Goal: Task Accomplishment & Management: Manage account settings

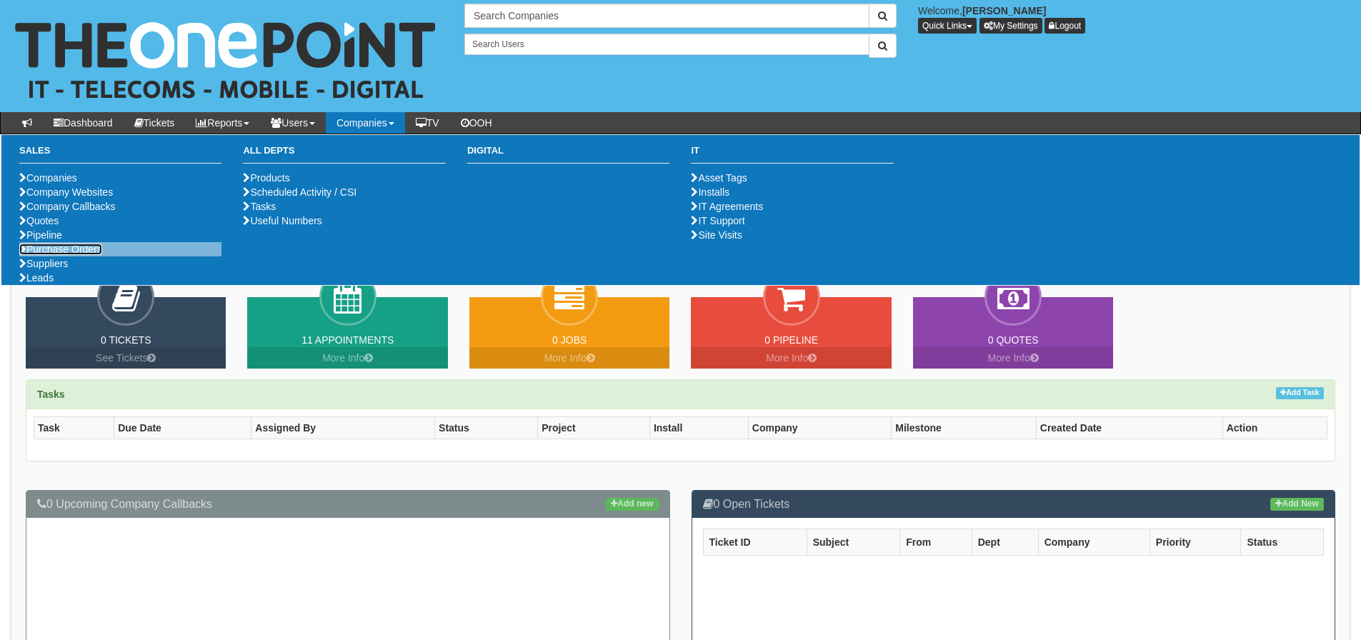
click at [53, 255] on link "Purchase Orders" at bounding box center [60, 249] width 83 height 11
click at [49, 255] on link "Purchase Orders" at bounding box center [60, 249] width 83 height 11
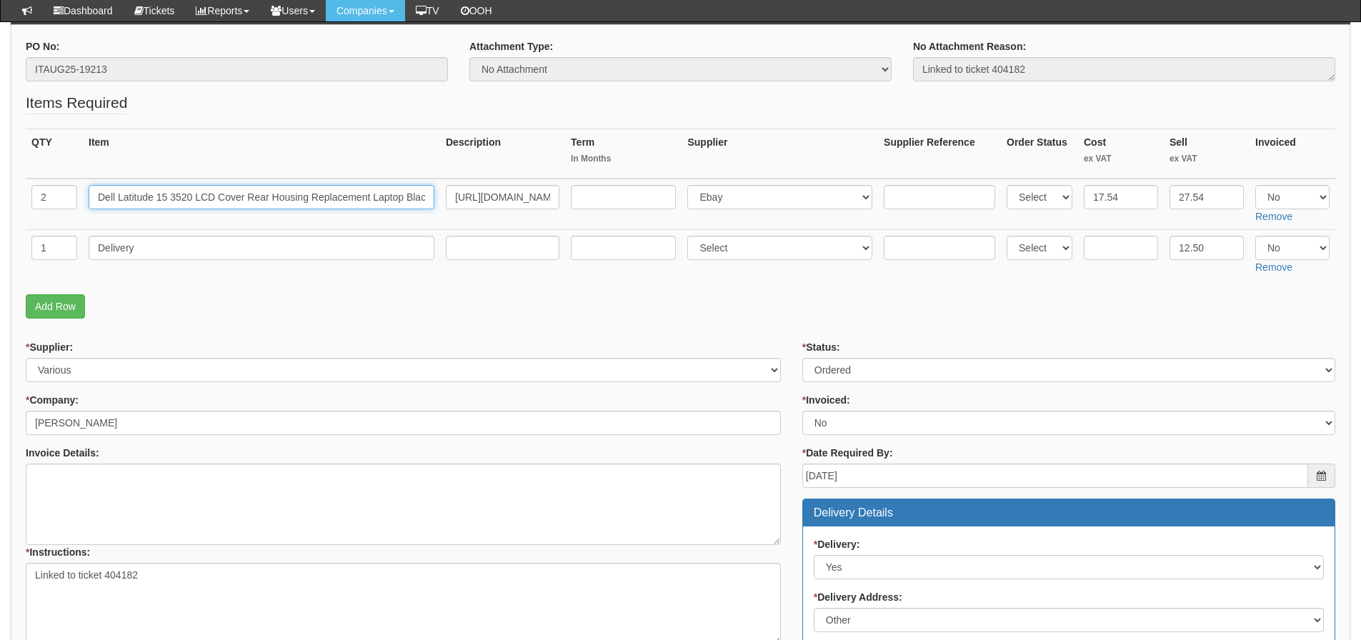
scroll to position [0, 41]
drag, startPoint x: 100, startPoint y: 202, endPoint x: 500, endPoint y: 201, distance: 400.1
click at [500, 201] on tr "2 Dell Latitude 15 3520 LCD Cover Rear Housing Replacement Laptop Black Top Lid…" at bounding box center [680, 204] width 1309 height 51
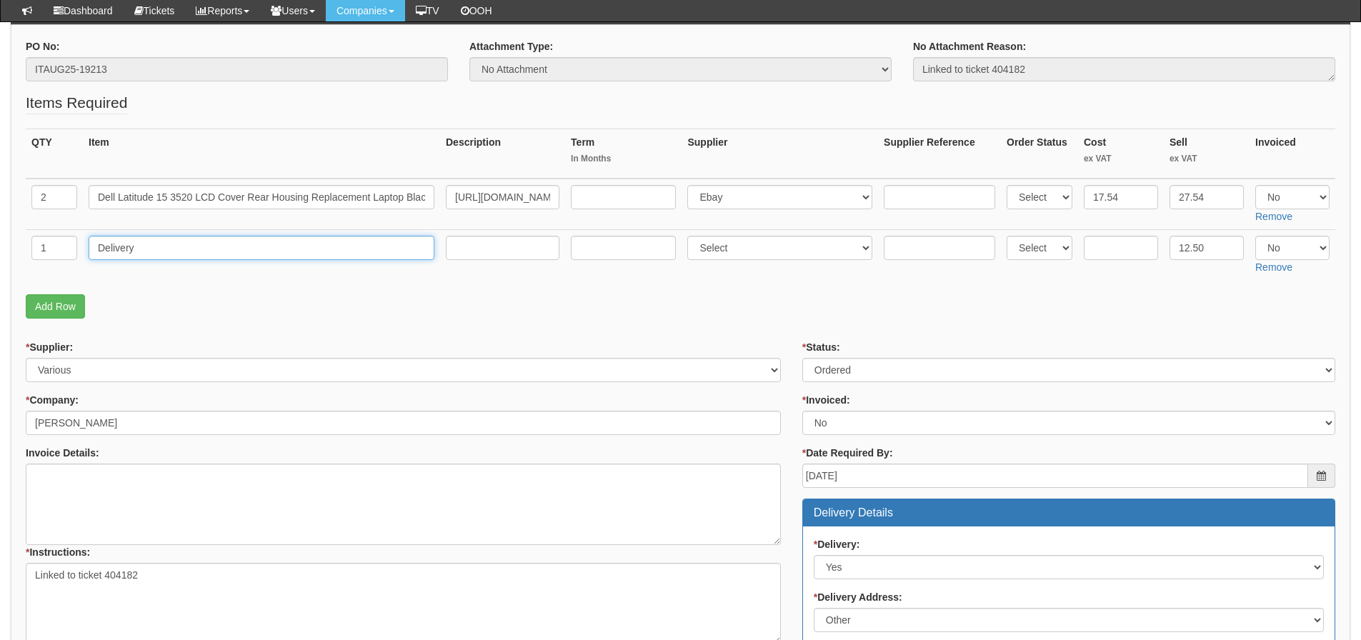
drag, startPoint x: 133, startPoint y: 249, endPoint x: 21, endPoint y: 256, distance: 112.4
click at [47, 250] on tr "1 Delivery Select 123 REG.co.uk 1Password 3 4Gon AA Jones Electric Ltd Abzorb A…" at bounding box center [680, 254] width 1309 height 51
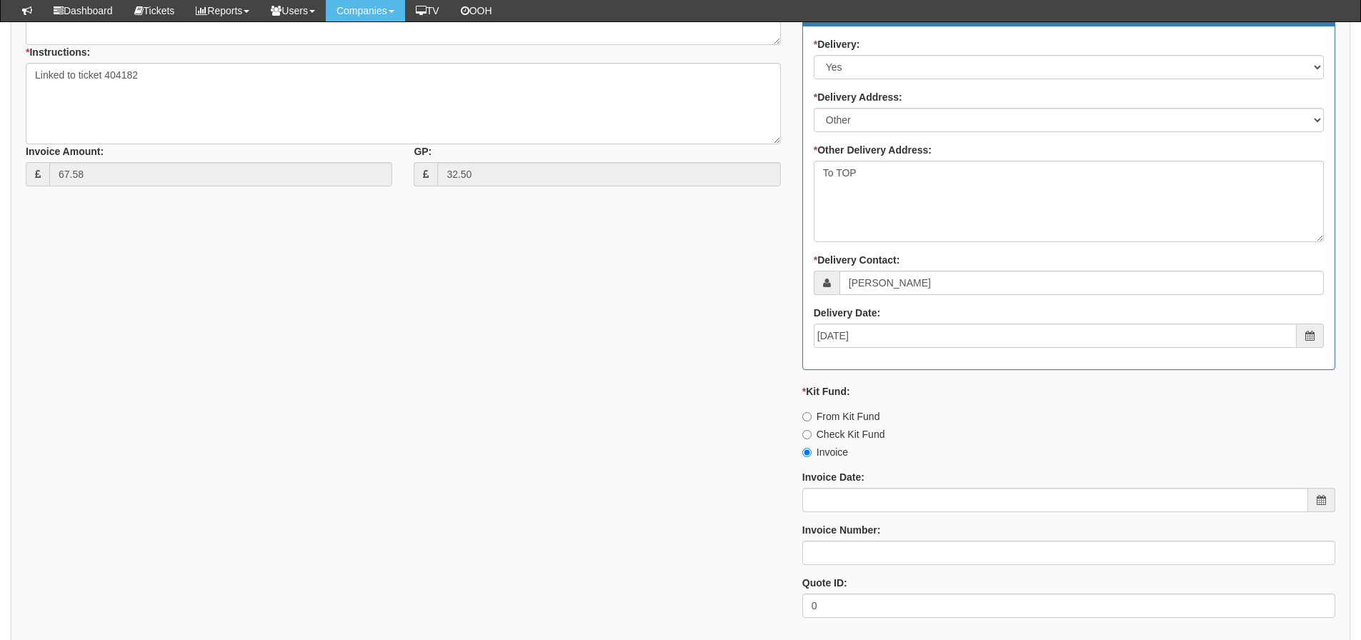
scroll to position [794, 0]
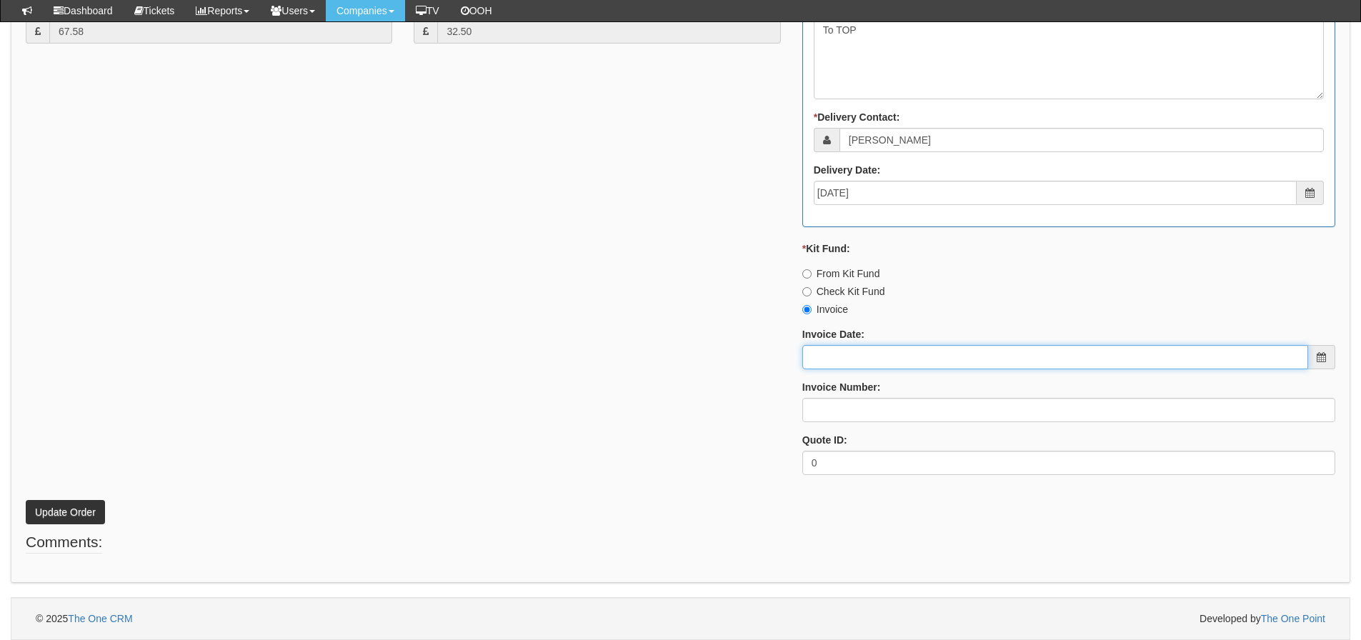
click at [859, 347] on input "Invoice Date:" at bounding box center [1055, 357] width 506 height 24
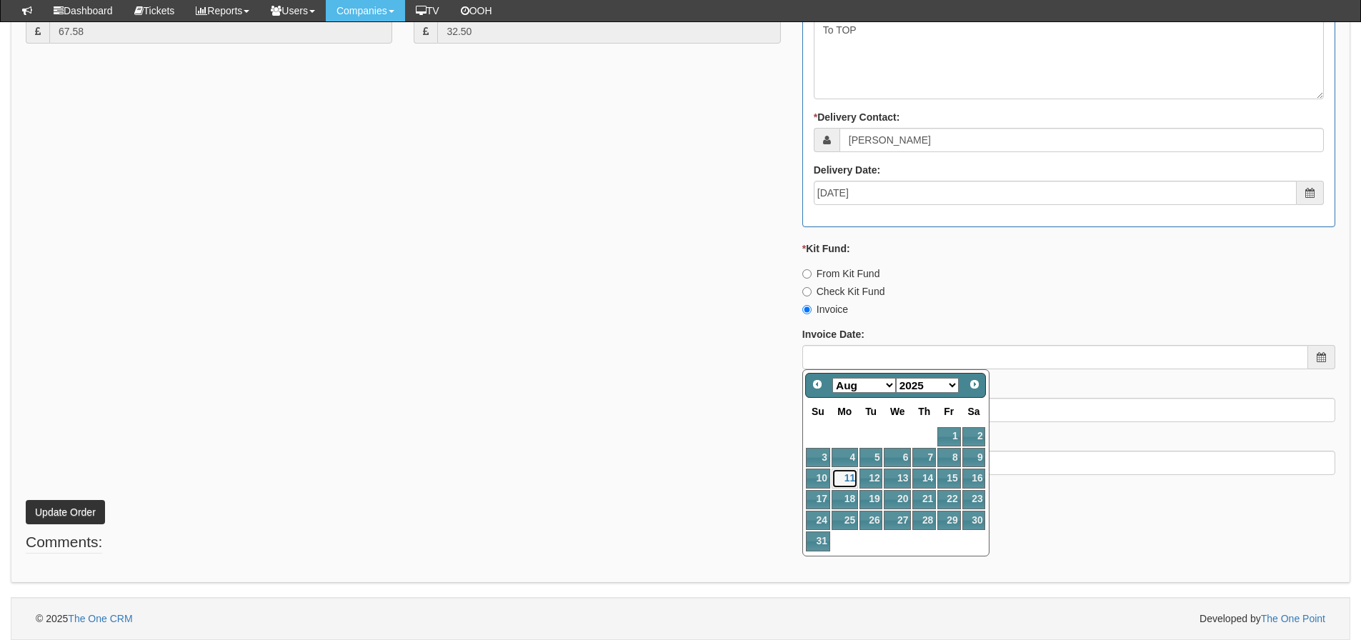
drag, startPoint x: 853, startPoint y: 474, endPoint x: 852, endPoint y: 466, distance: 7.2
click at [853, 474] on link "11" at bounding box center [845, 478] width 26 height 19
type input "[DATE]"
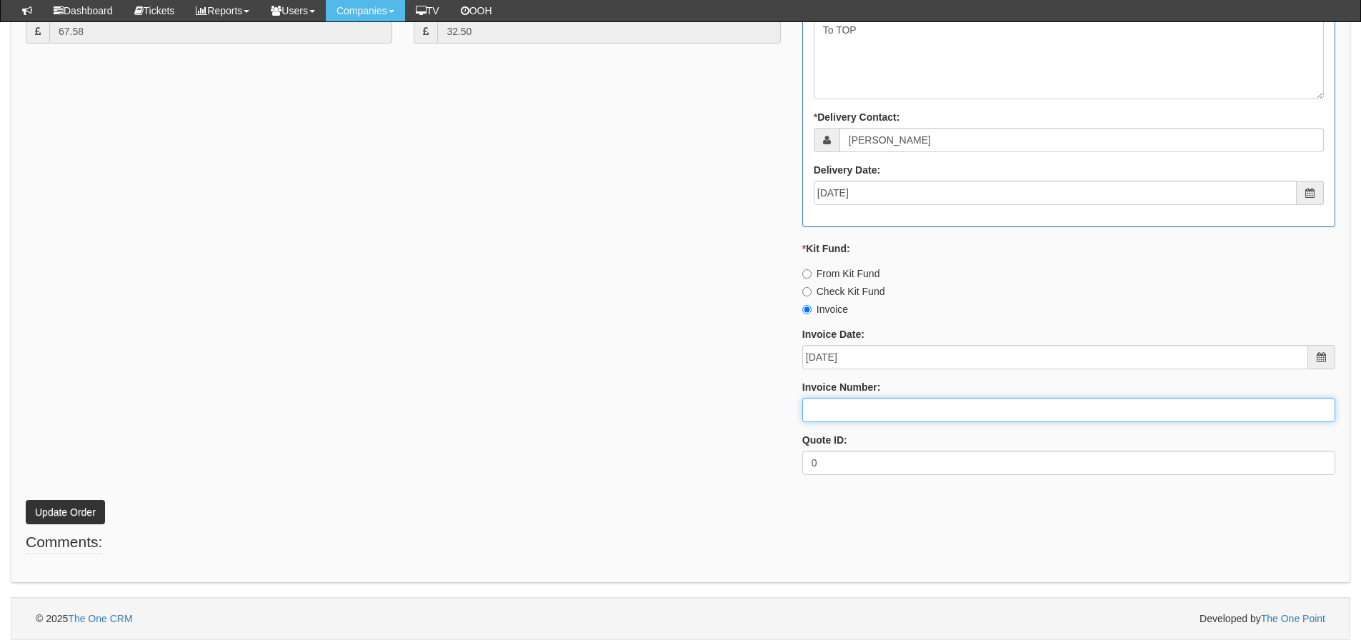
click at [849, 416] on input "Invoice Number:" at bounding box center [1068, 410] width 533 height 24
type input "204976"
click at [26, 500] on button "Update Order" at bounding box center [65, 512] width 79 height 24
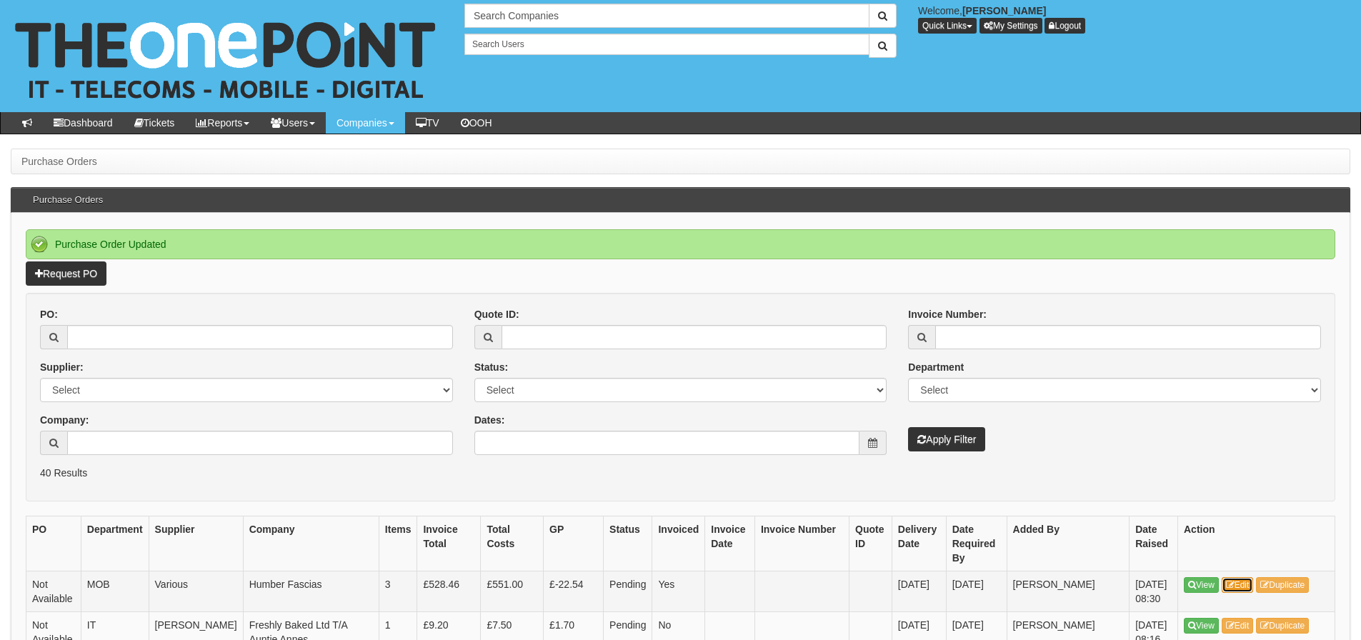
click at [1253, 577] on link "Edit" at bounding box center [1238, 585] width 32 height 16
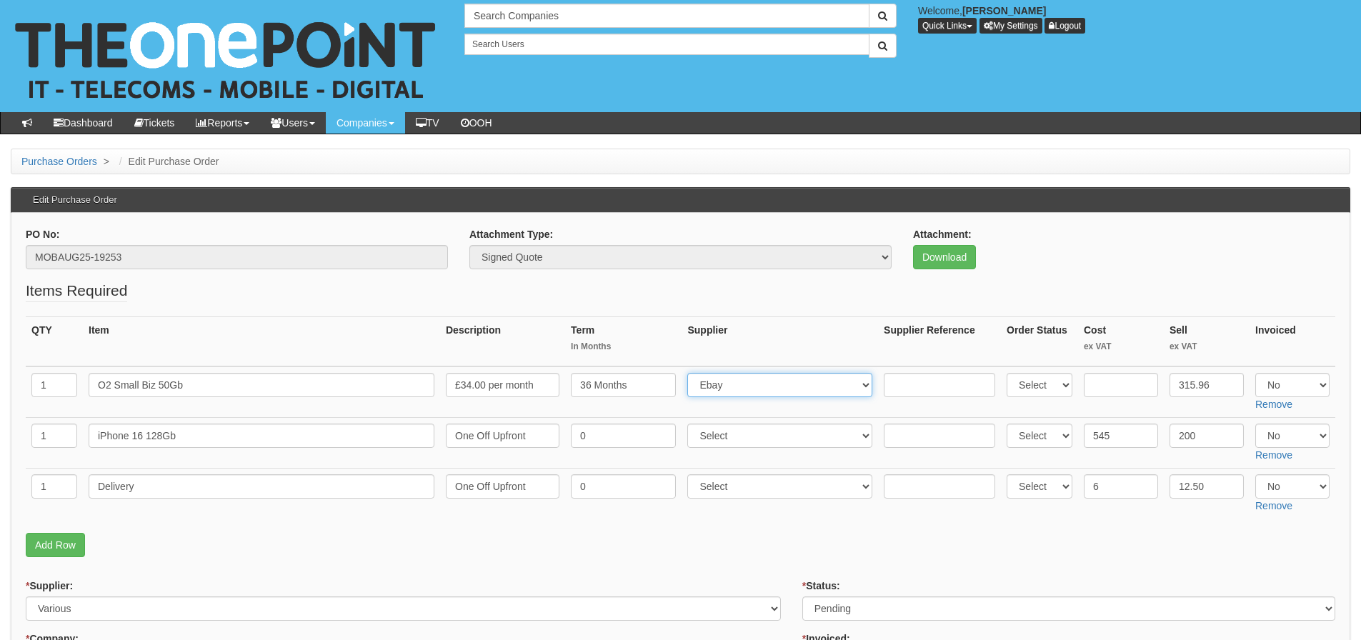
click at [838, 394] on select "Select 123 [DOMAIN_NAME] 1Password 3 4Gon [PERSON_NAME] Electric Ltd Abzorb Acc…" at bounding box center [779, 385] width 185 height 24
select select "54"
click at [691, 373] on select "Select 123 [DOMAIN_NAME] 1Password 3 4Gon [PERSON_NAME] Electric Ltd Abzorb Acc…" at bounding box center [779, 385] width 185 height 24
click at [809, 314] on fieldset "Items Required QTY Item Description Term In Months Supplier Supplier Reference …" at bounding box center [680, 422] width 1309 height 284
click at [1037, 554] on p "Add Row" at bounding box center [680, 545] width 1309 height 24
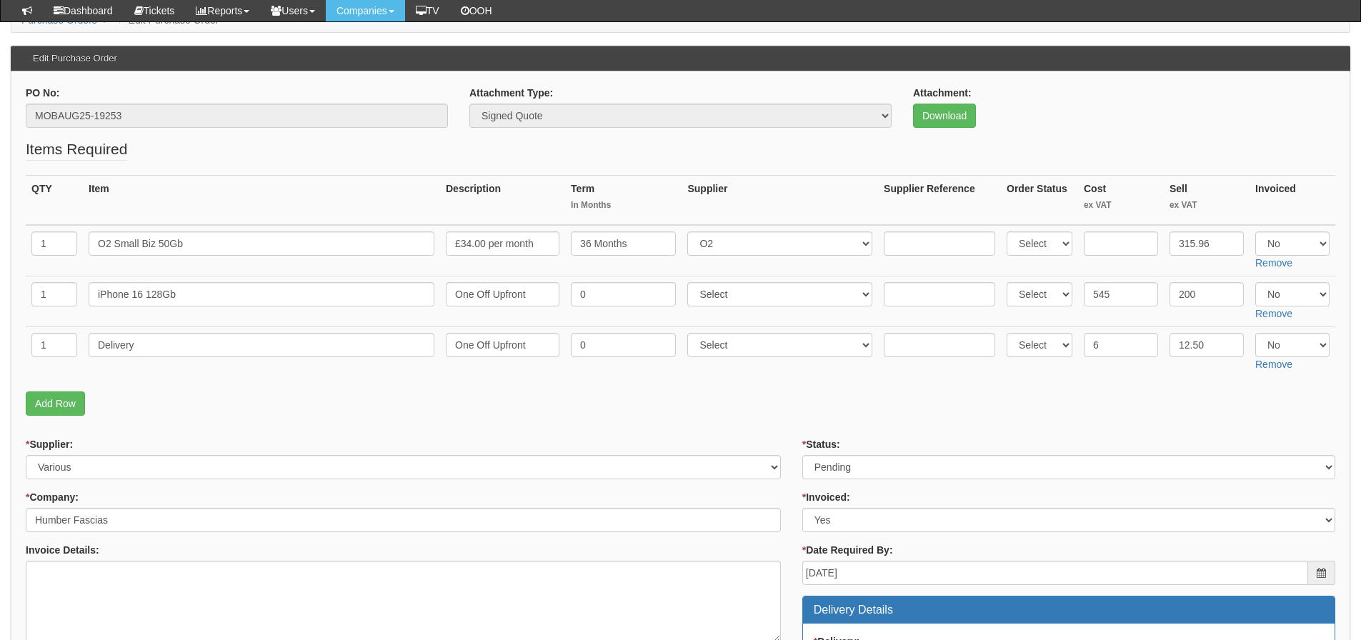
scroll to position [143, 0]
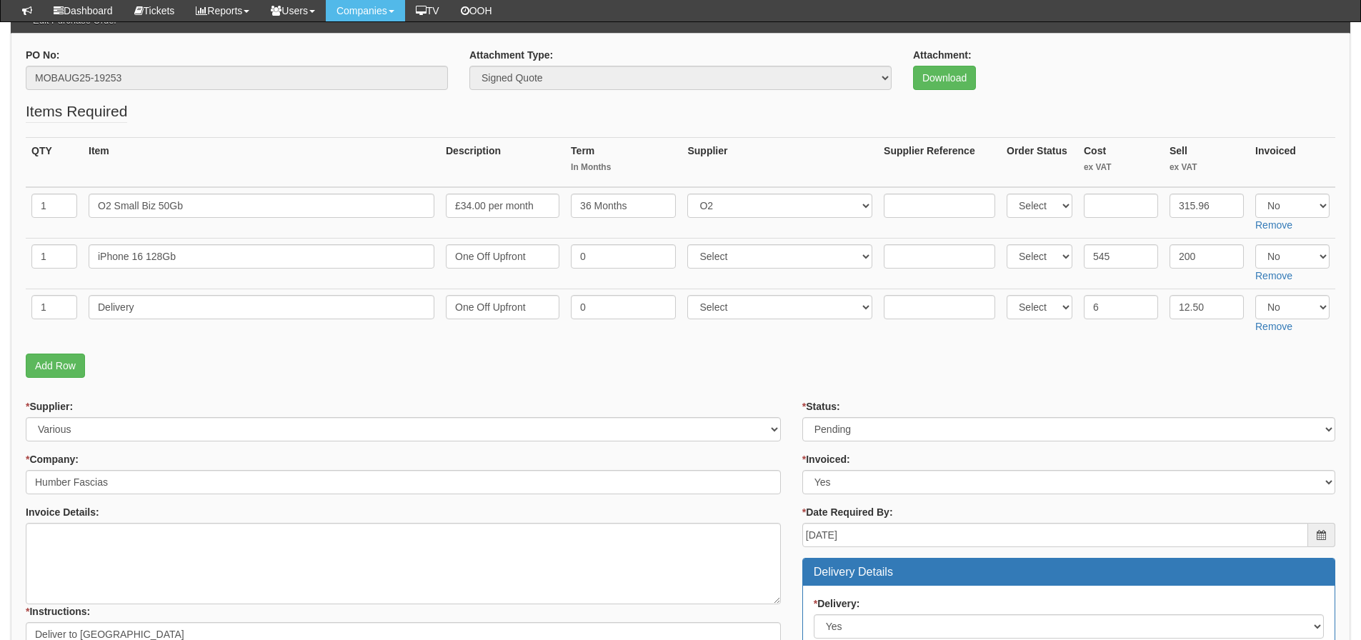
click at [688, 364] on p "Add Row" at bounding box center [680, 366] width 1309 height 24
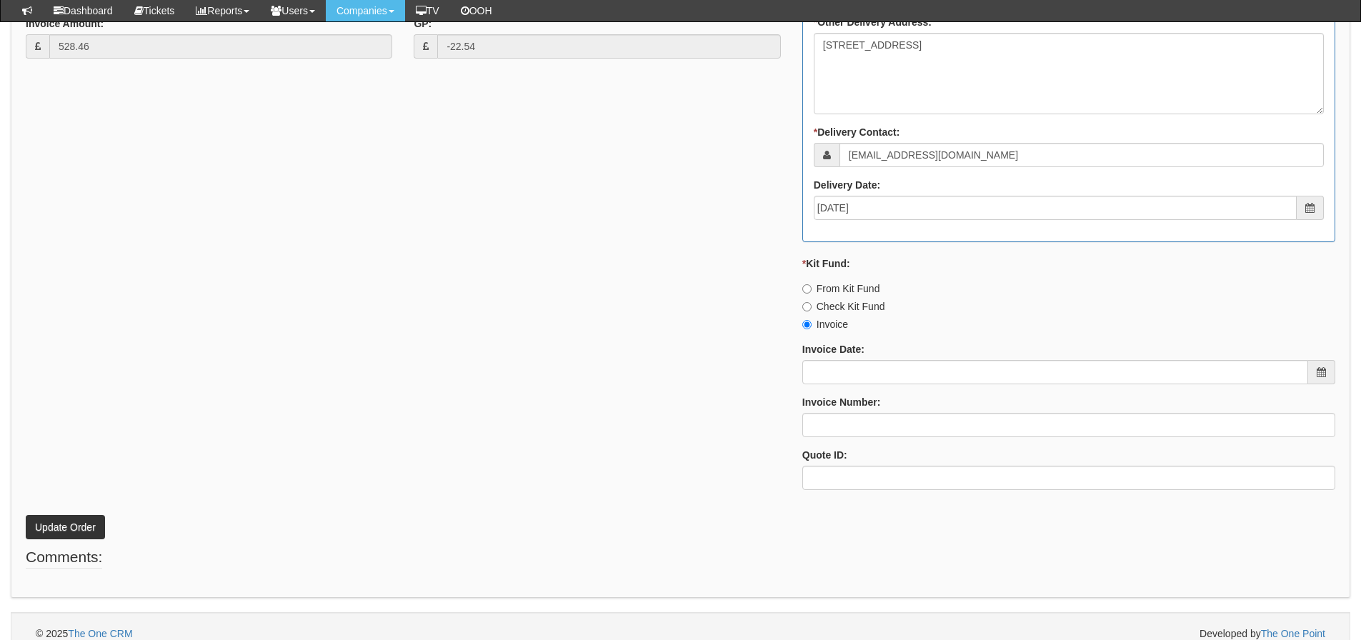
scroll to position [845, 0]
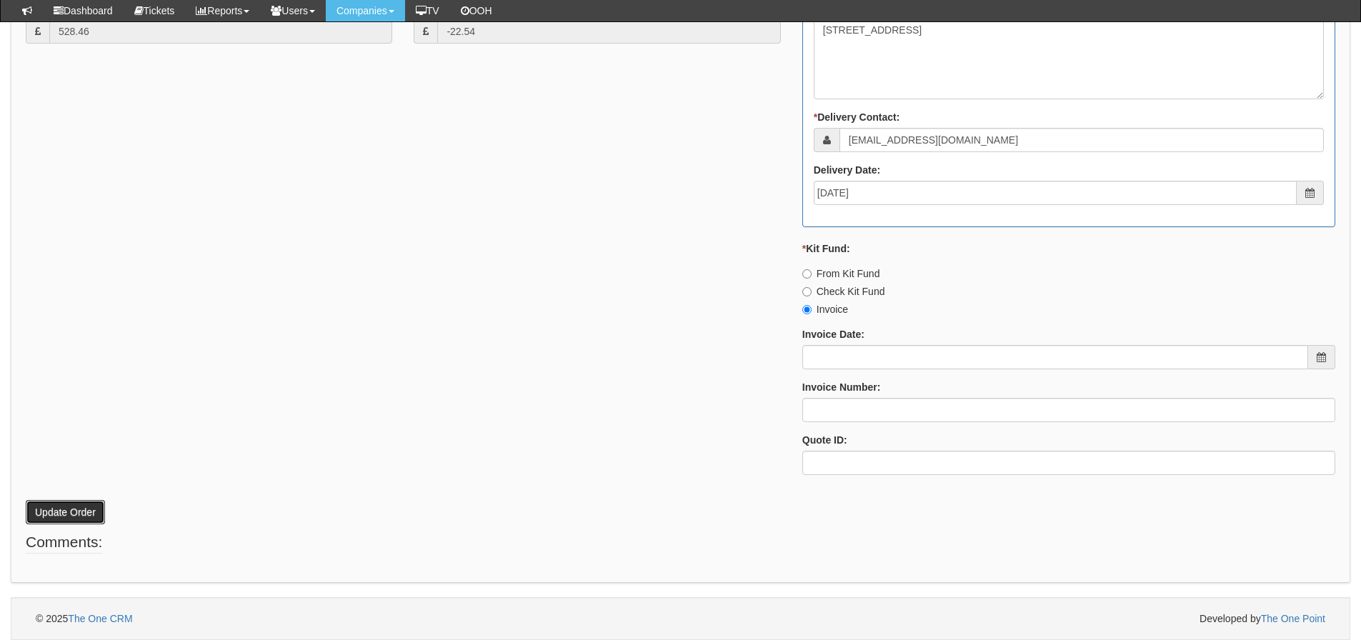
click at [87, 519] on button "Update Order" at bounding box center [65, 512] width 79 height 24
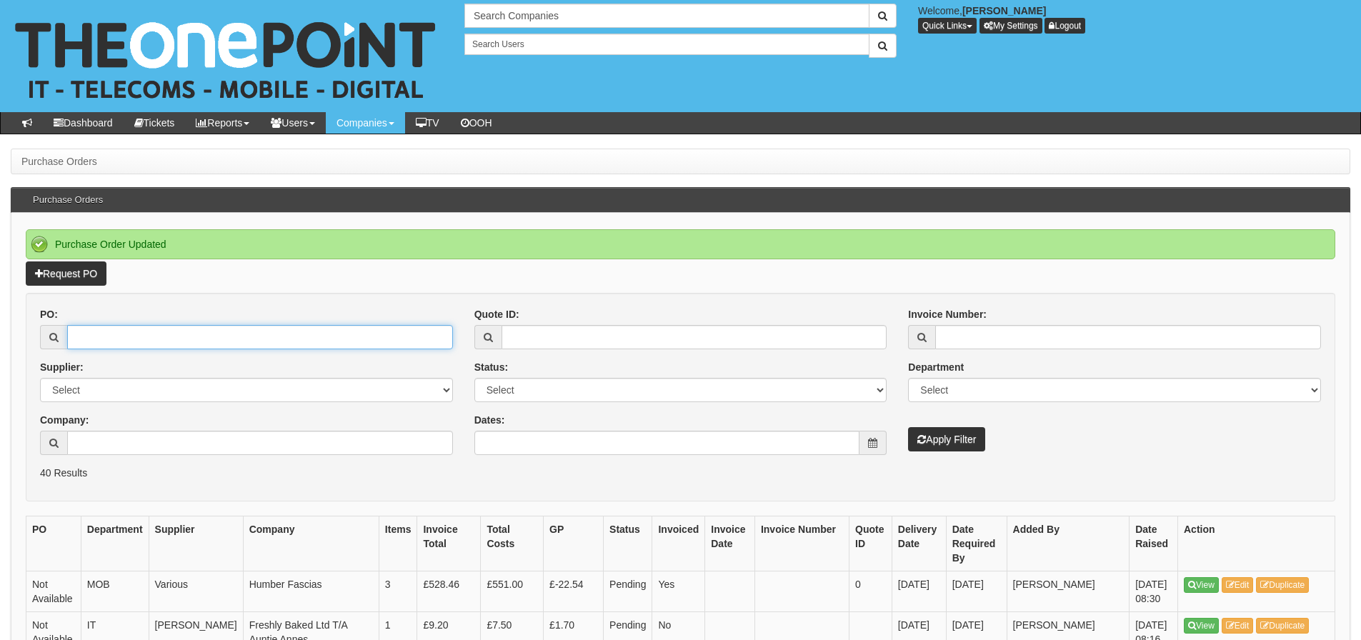
click at [131, 335] on input "PO:" at bounding box center [260, 337] width 386 height 24
type input "19218"
click at [908, 427] on button "Apply Filter" at bounding box center [946, 439] width 77 height 24
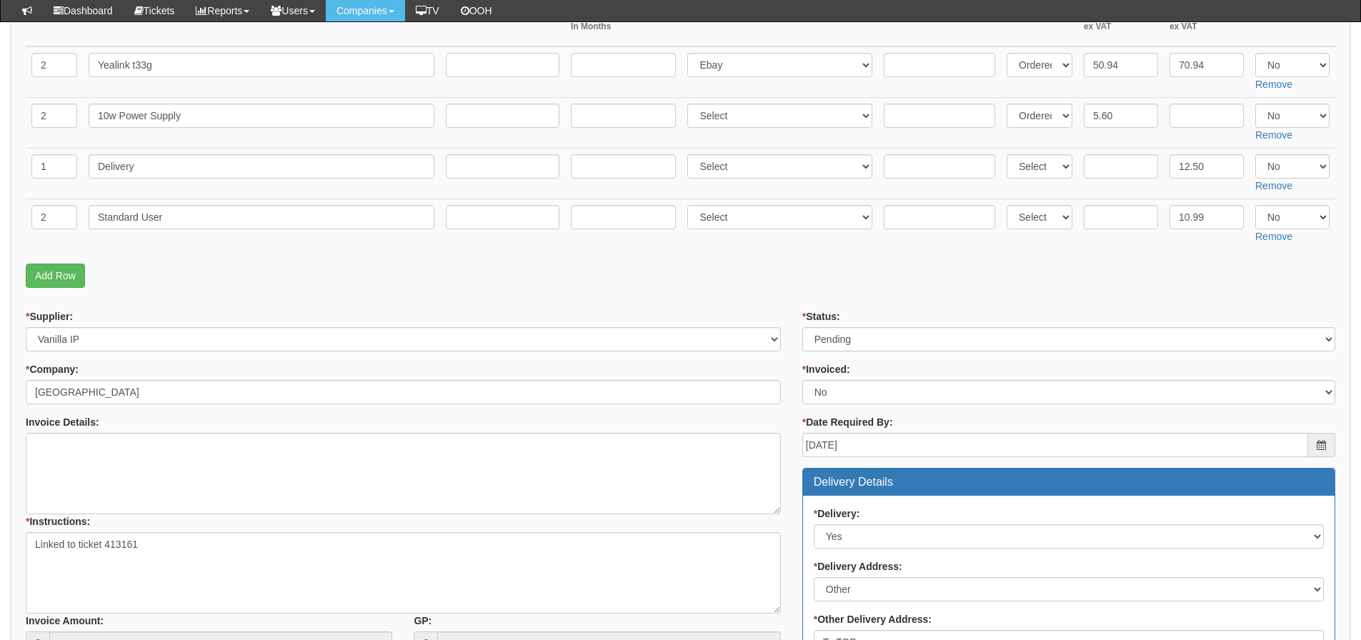
scroll to position [245, 0]
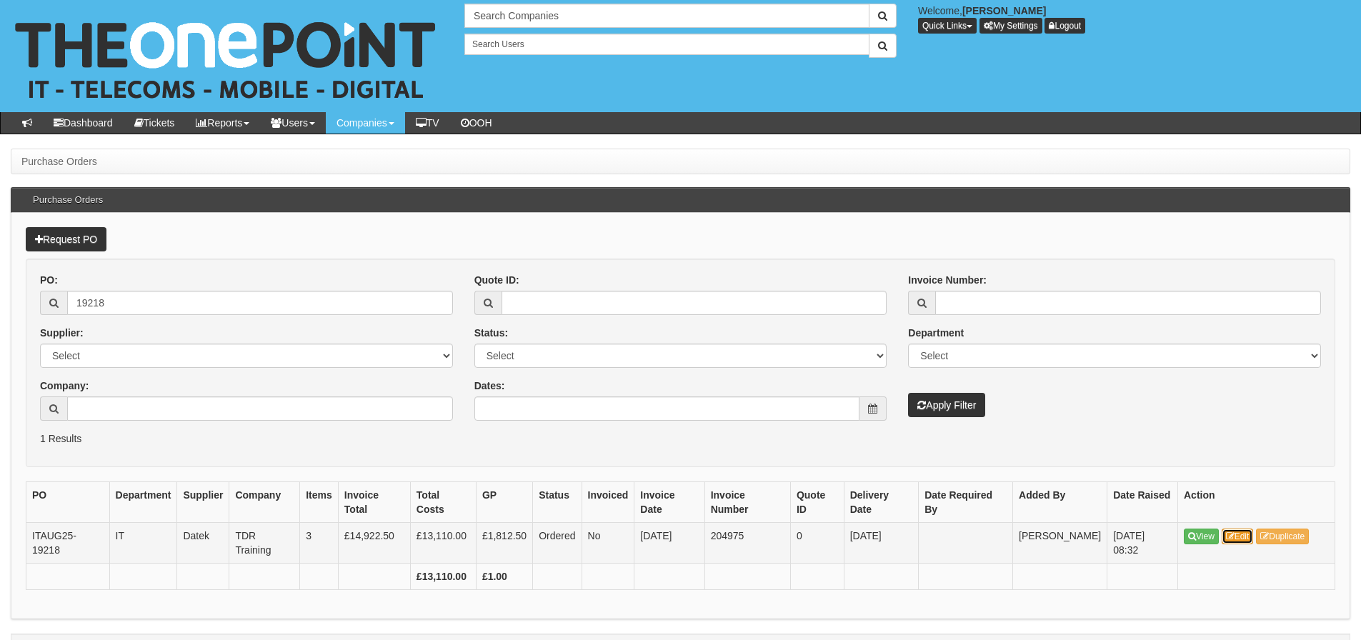
click at [1247, 532] on link "Edit" at bounding box center [1238, 537] width 32 height 16
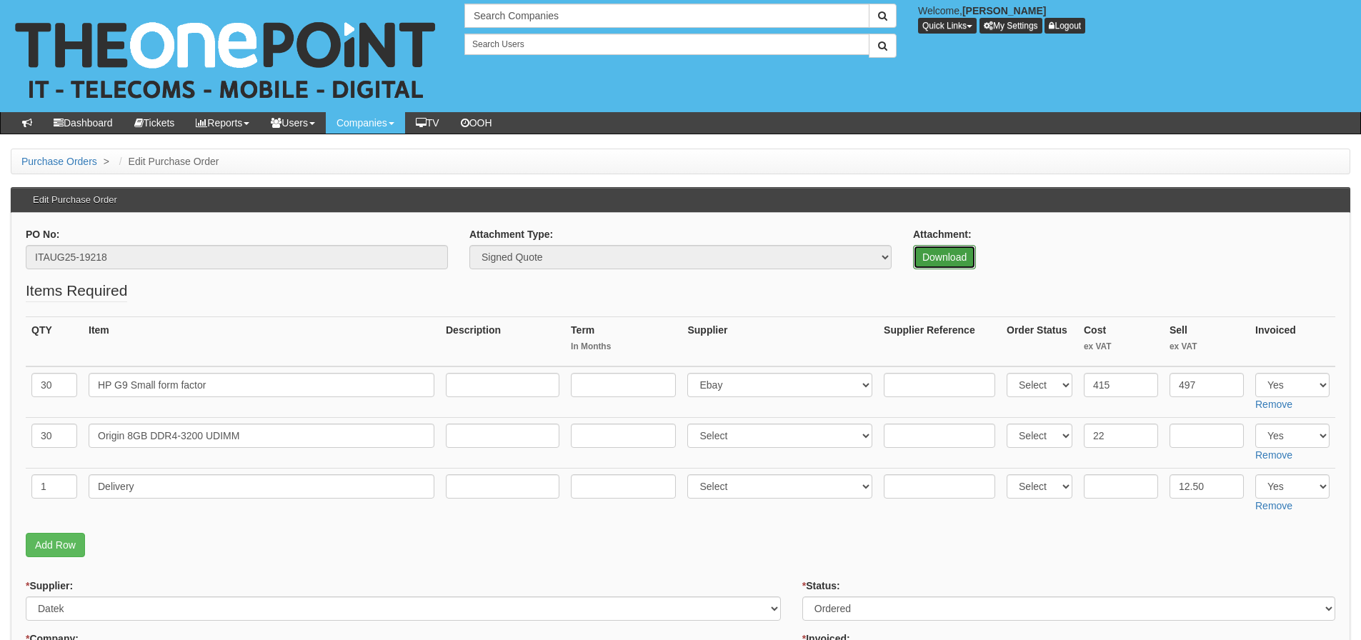
click at [964, 266] on link "Download" at bounding box center [944, 257] width 63 height 24
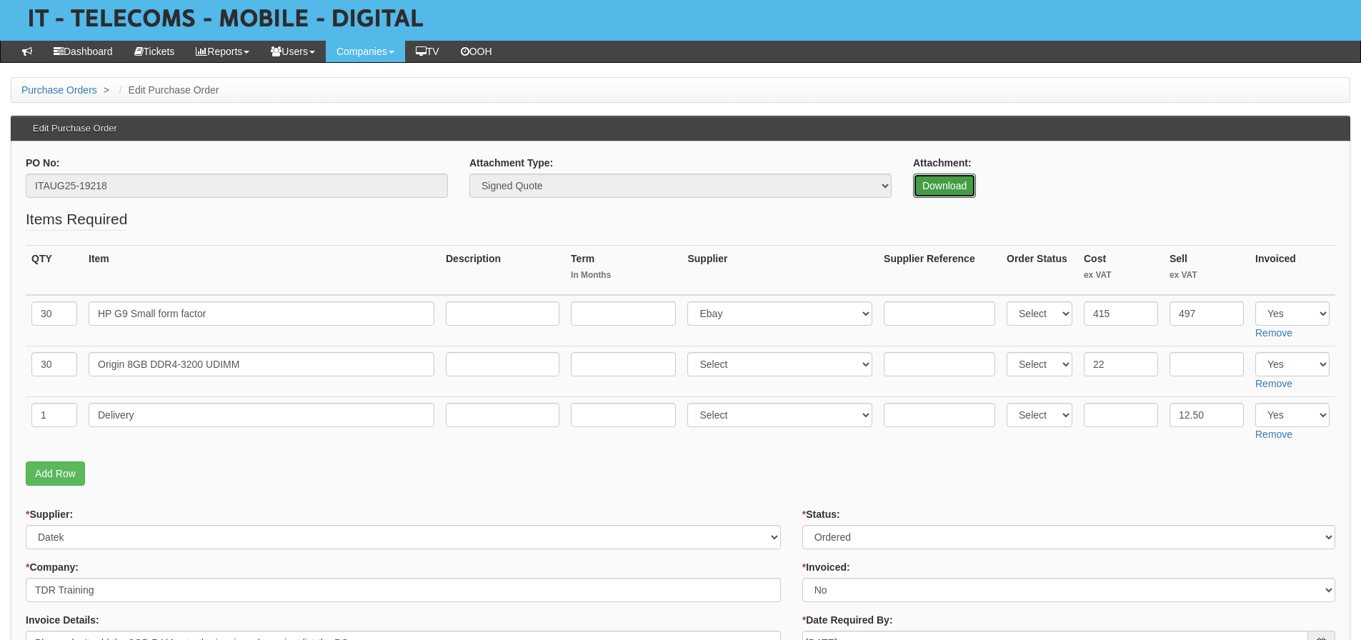
scroll to position [143, 0]
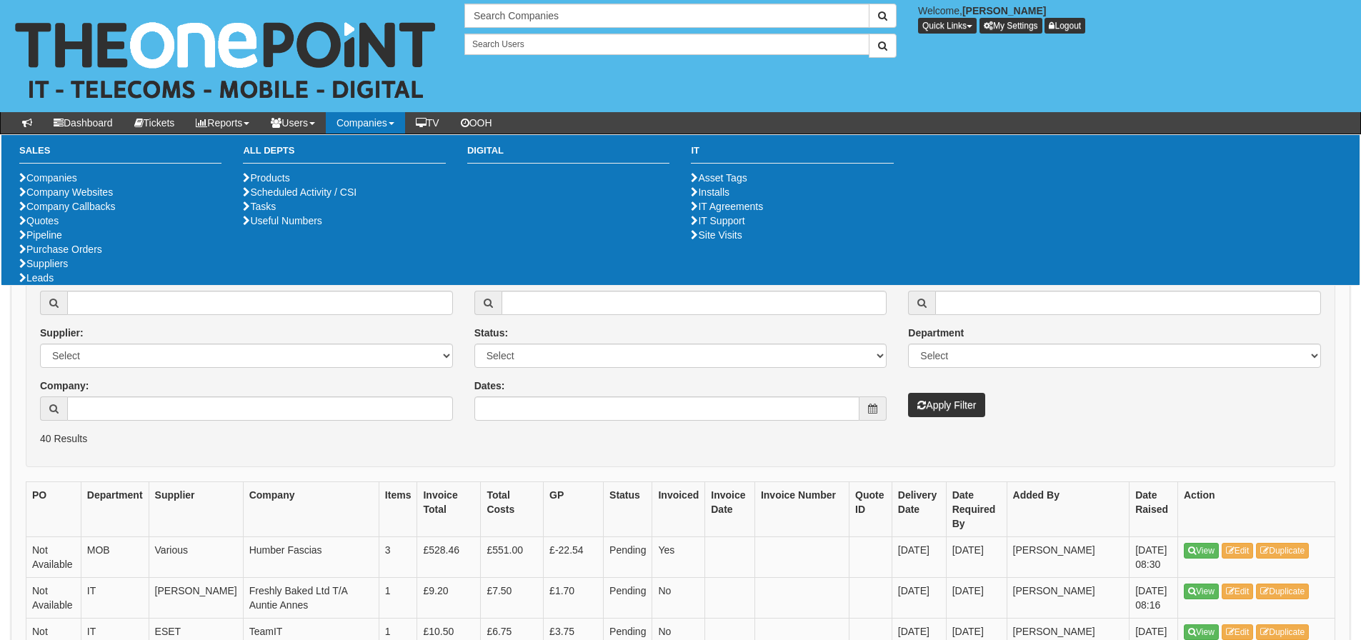
click at [493, 389] on label "Dates:" at bounding box center [489, 386] width 31 height 14
click at [493, 396] on input "Dates:" at bounding box center [667, 408] width 386 height 24
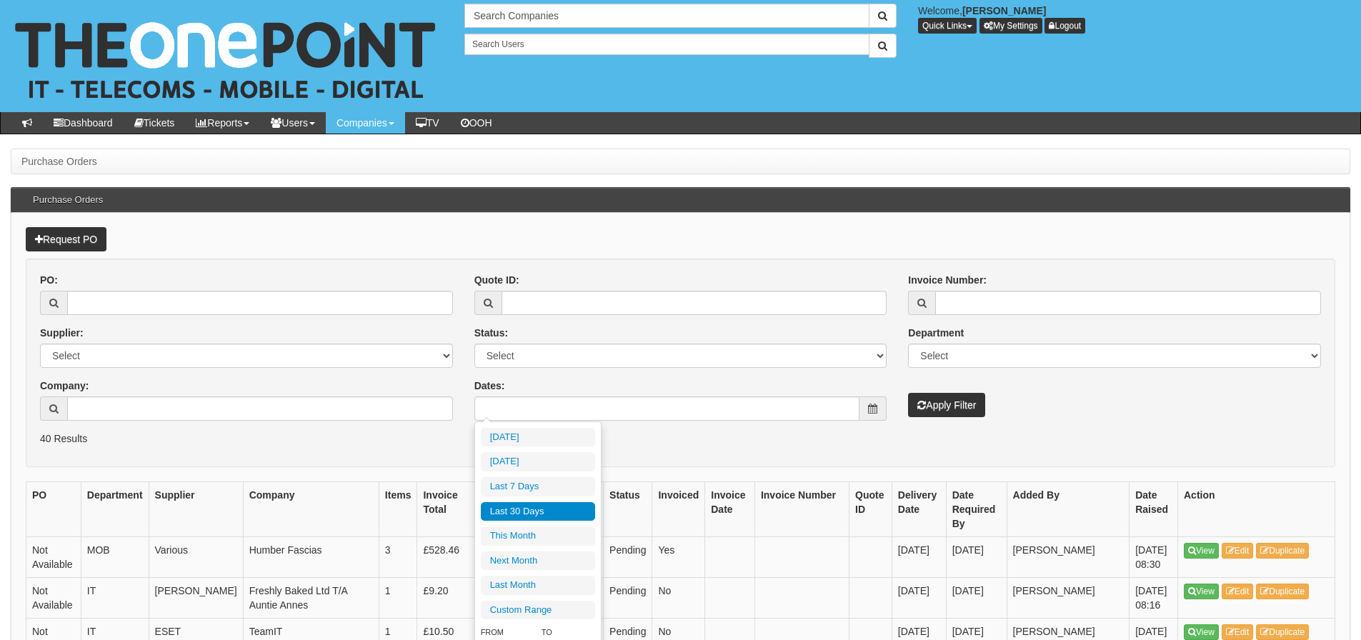
click at [494, 394] on div "Dates:" at bounding box center [680, 400] width 413 height 42
click at [502, 399] on input "Dates:" at bounding box center [667, 408] width 386 height 24
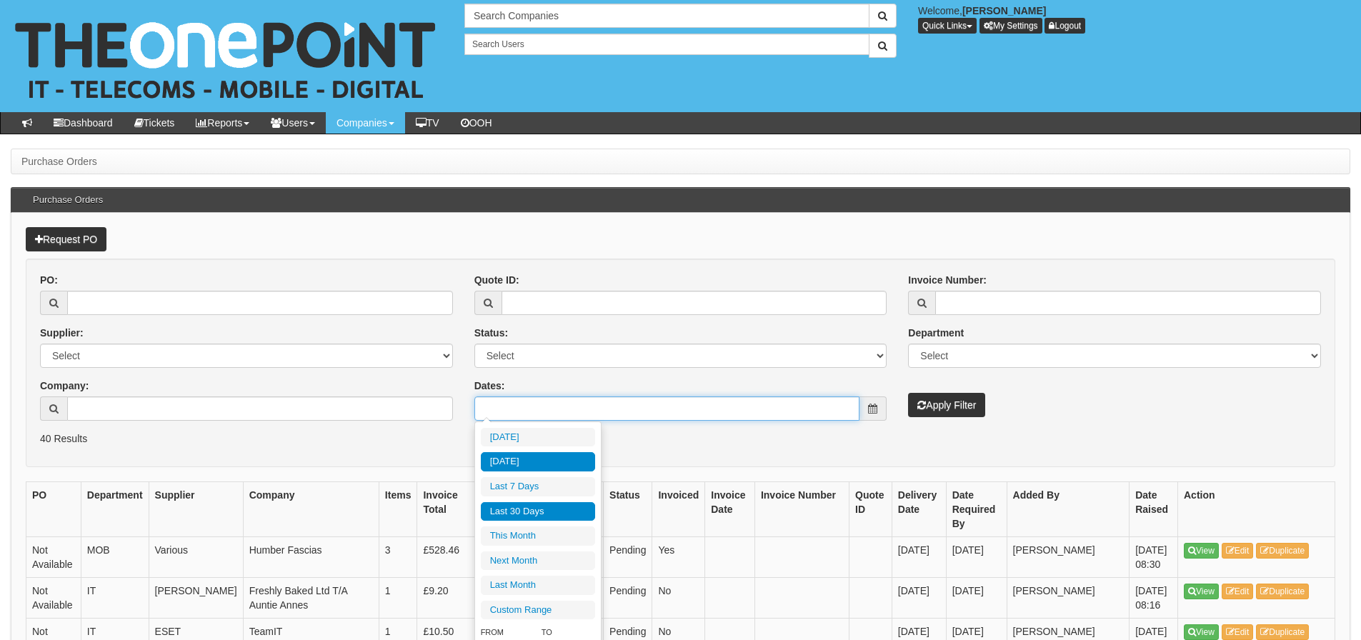
type input "2025-08-10"
type input "2025-08-05"
type input "2025-08-11"
type input "2025-07-13"
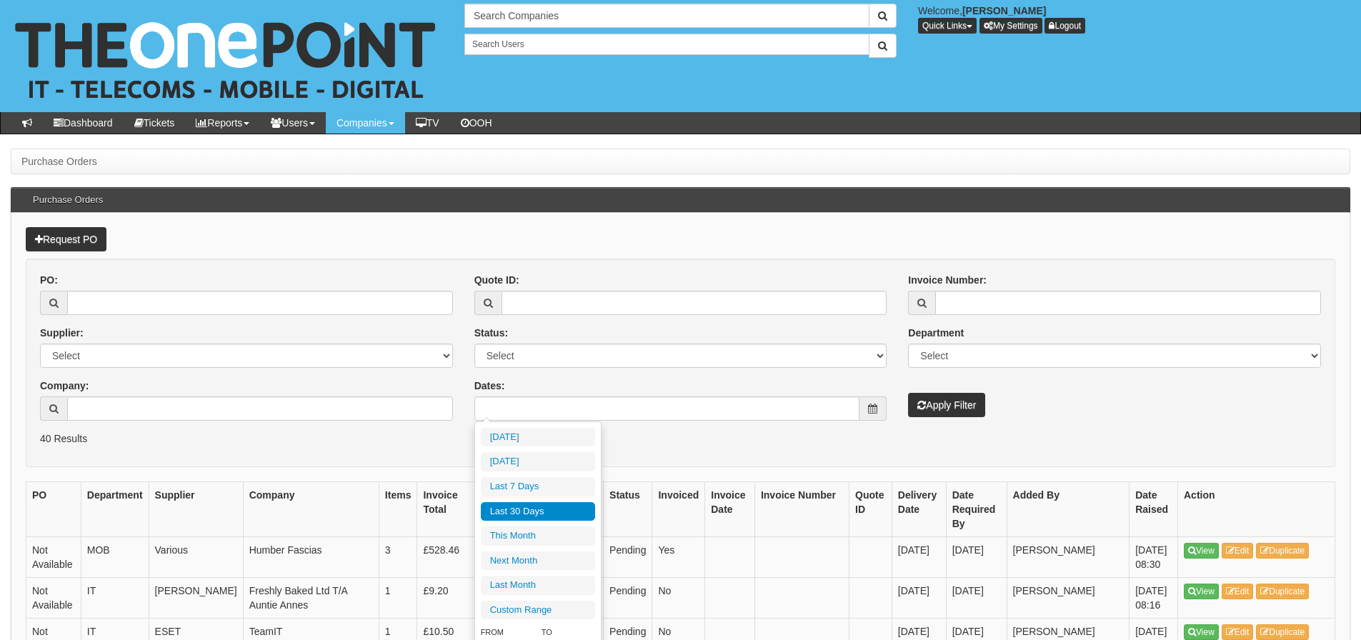
click at [517, 517] on li "Last 30 Days" at bounding box center [538, 511] width 114 height 19
type input "2025-07-13 - 2025-08-11"
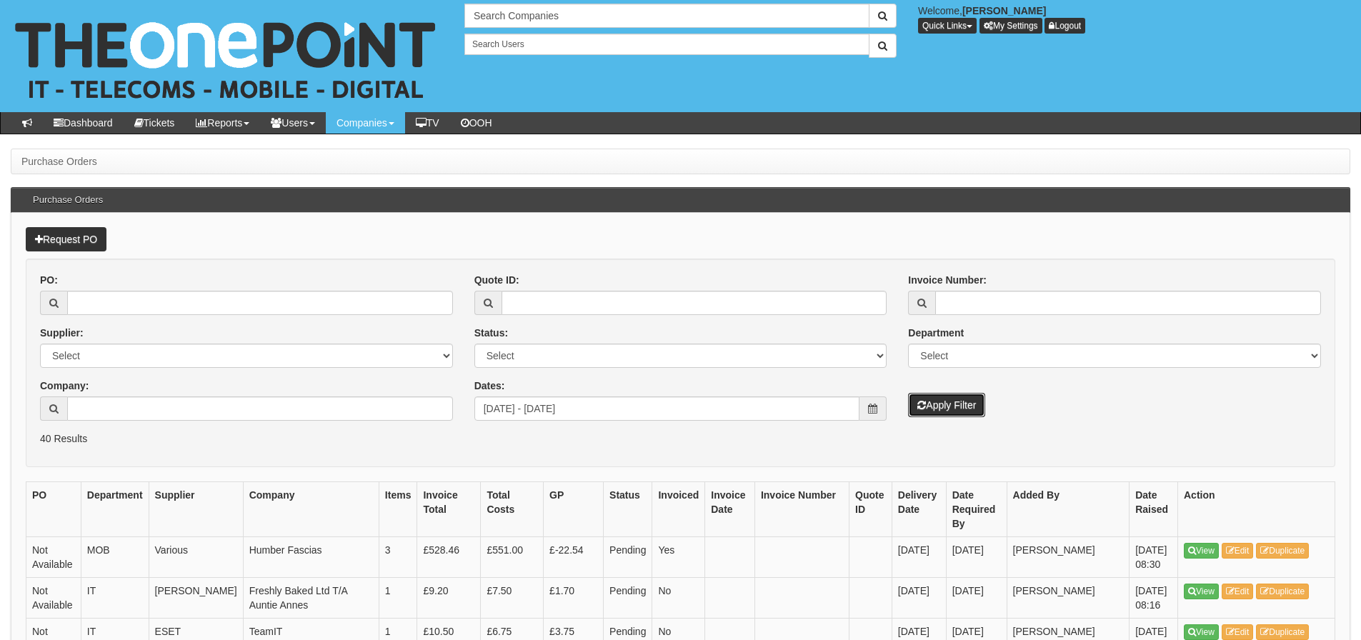
click at [931, 396] on button "Apply Filter" at bounding box center [946, 405] width 77 height 24
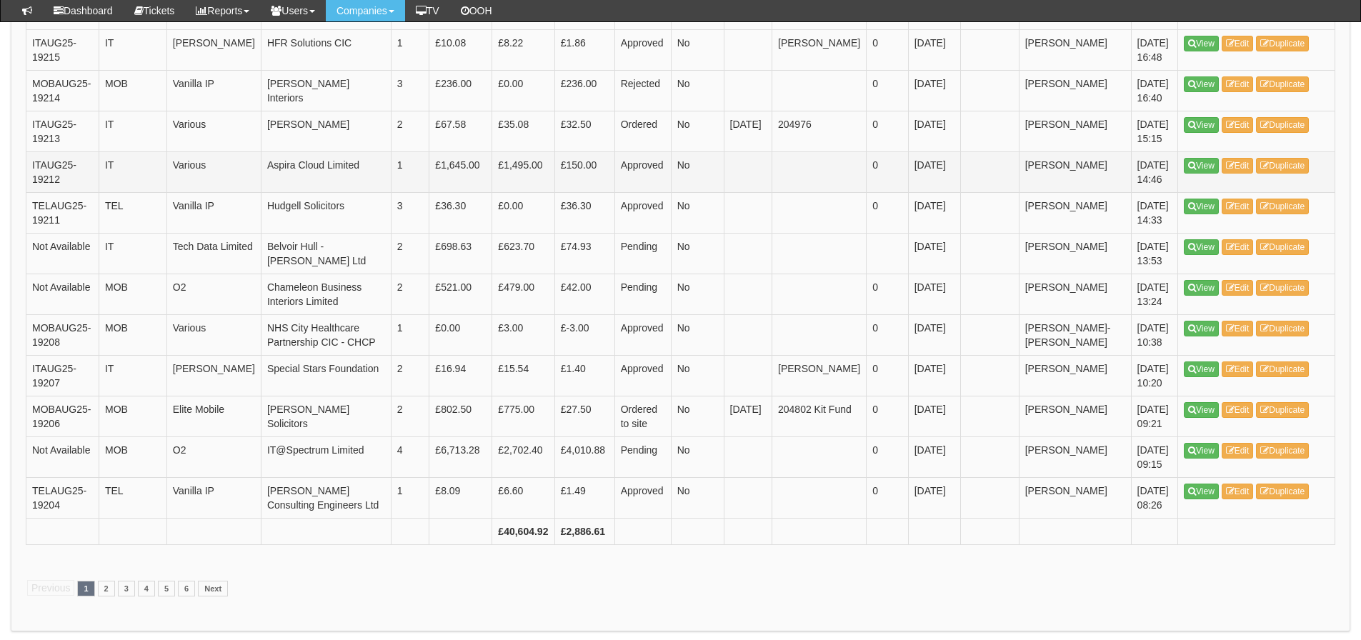
scroll to position [2072, 0]
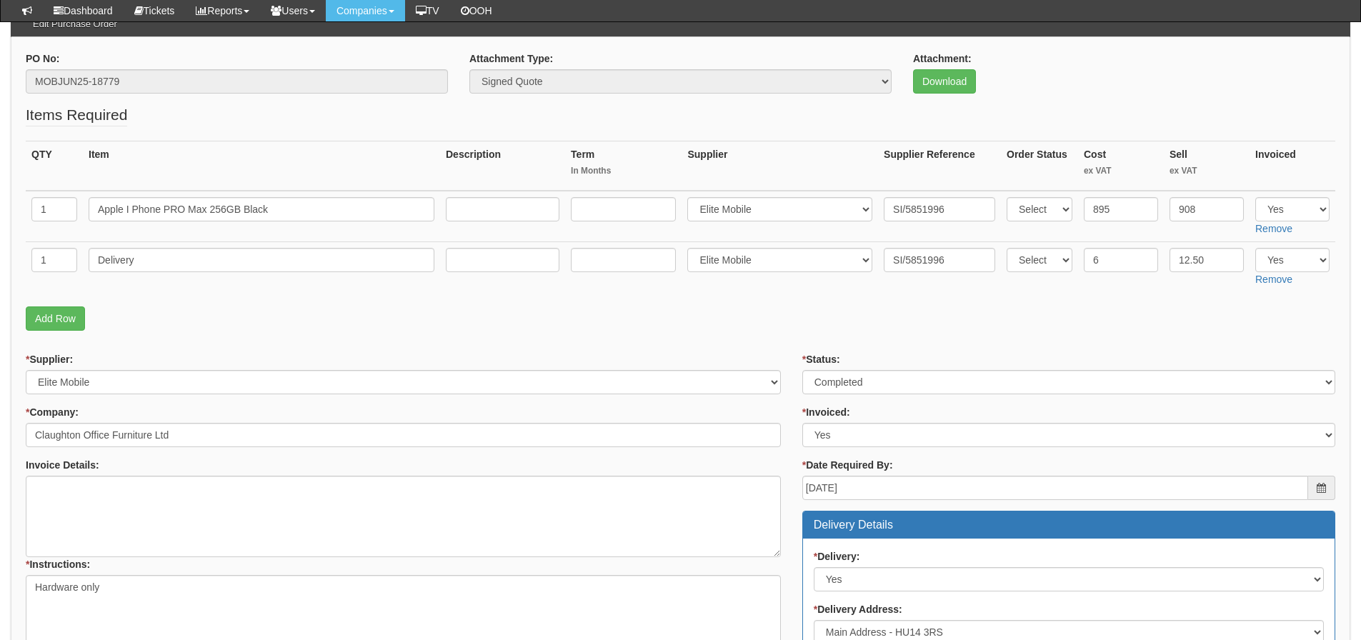
scroll to position [41, 0]
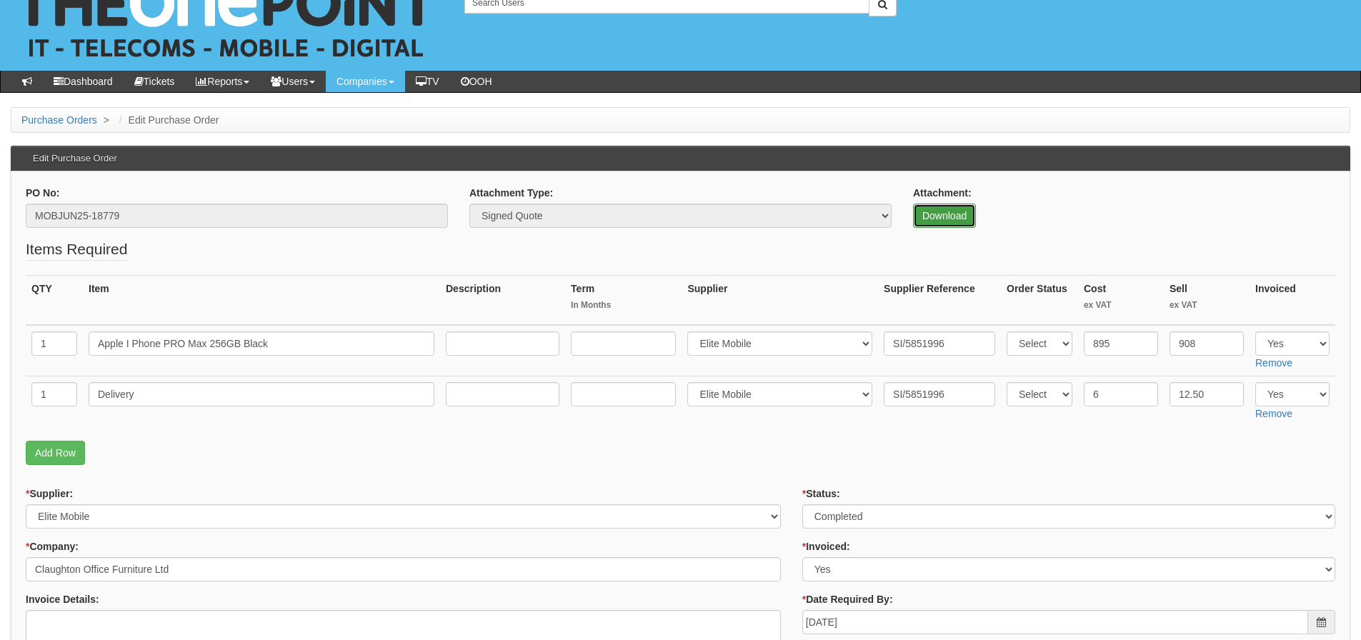
click at [929, 213] on link "Download" at bounding box center [944, 216] width 63 height 24
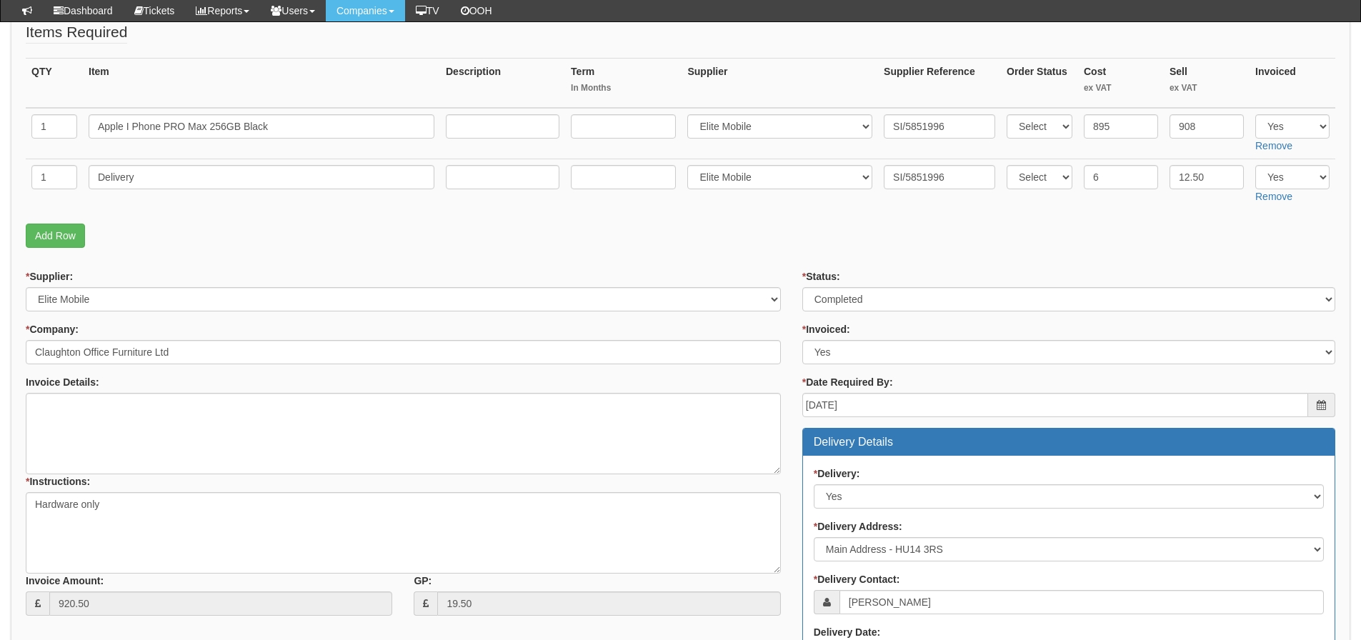
scroll to position [184, 0]
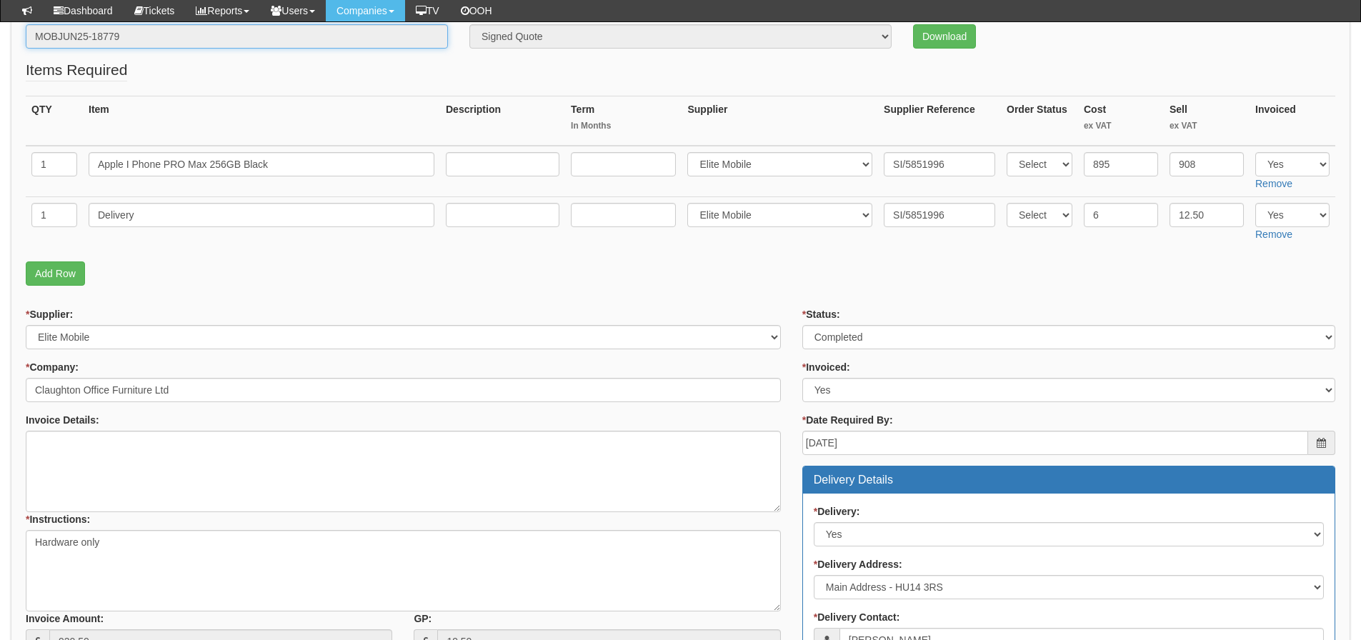
drag, startPoint x: 142, startPoint y: 42, endPoint x: 9, endPoint y: 51, distance: 133.2
click at [9, 51] on div "Purchase Orders > Edit Purchase Order Edit Purchase Order PO No: MOBJUN25-18779…" at bounding box center [680, 534] width 1361 height 1213
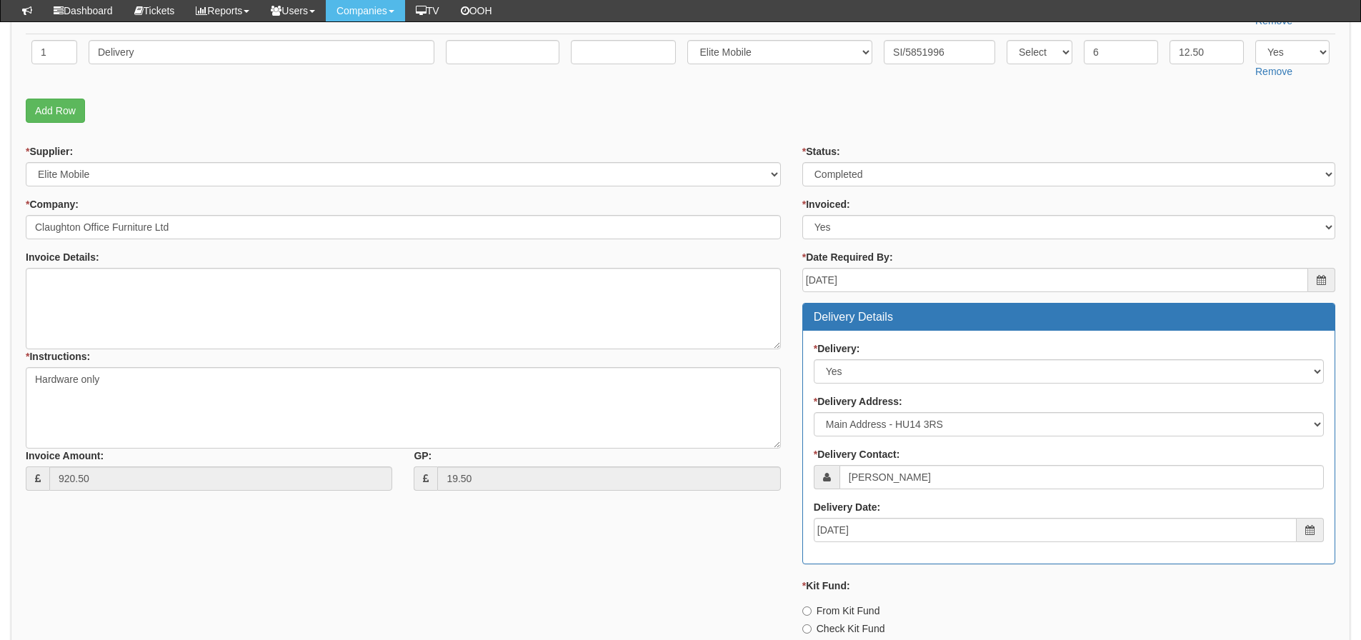
scroll to position [399, 0]
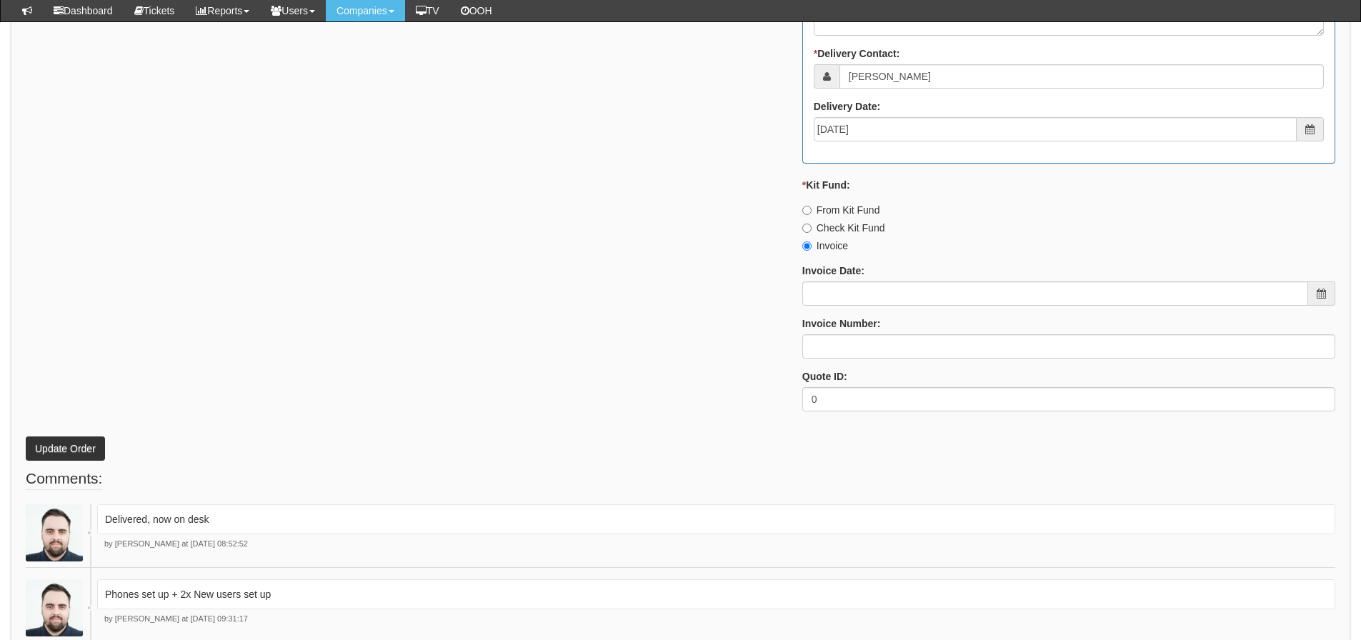
scroll to position [1034, 0]
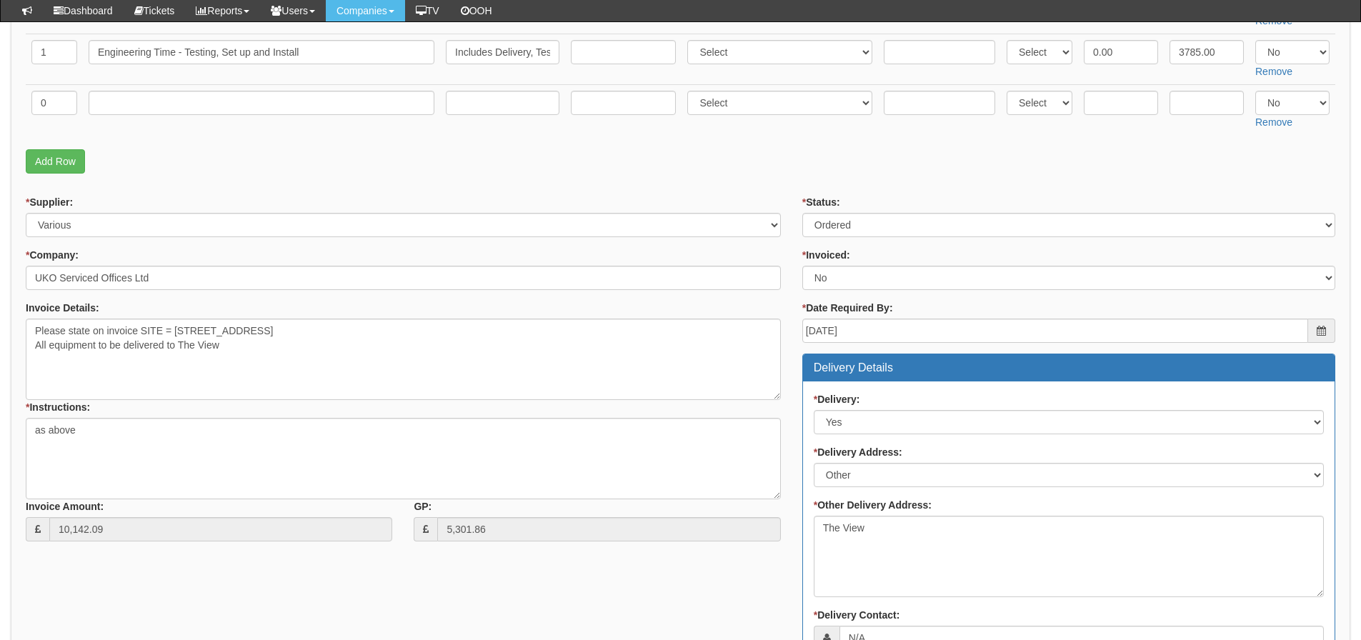
scroll to position [1429, 0]
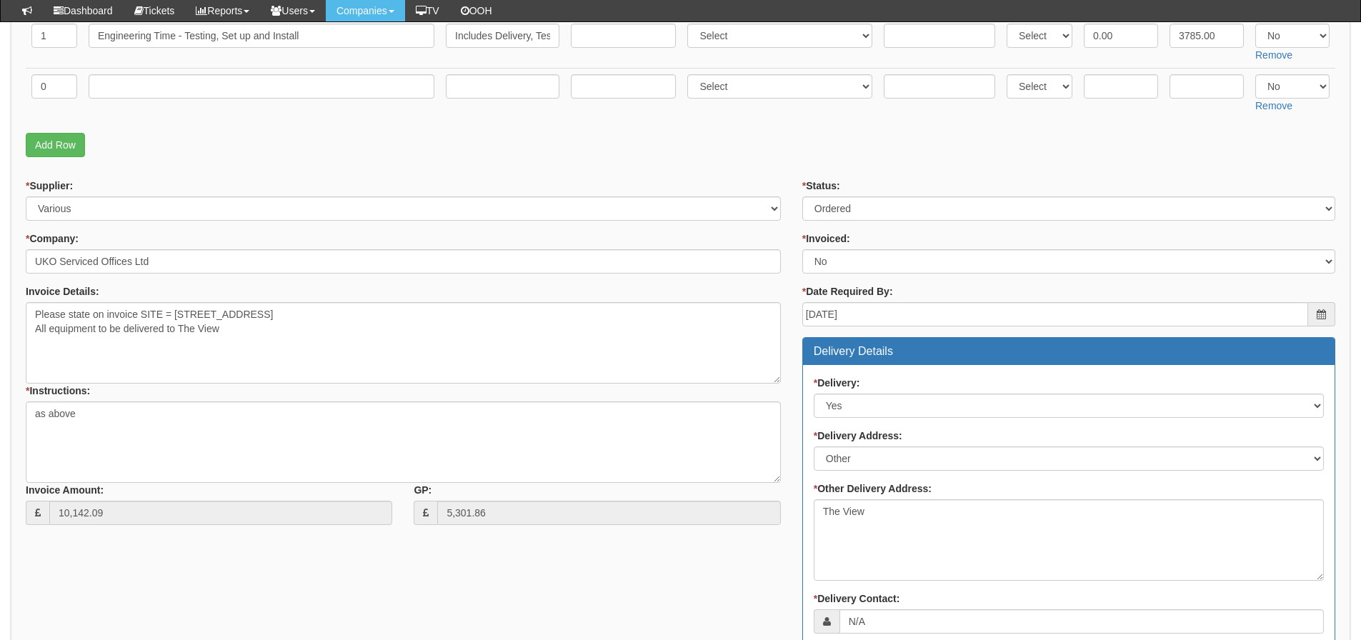
drag, startPoint x: 1220, startPoint y: 186, endPoint x: 1213, endPoint y: 191, distance: 8.7
click at [1220, 186] on div "* Status: Select Approved Completed Delivered Invoiced Ordered Ordered to site …" at bounding box center [1068, 200] width 533 height 42
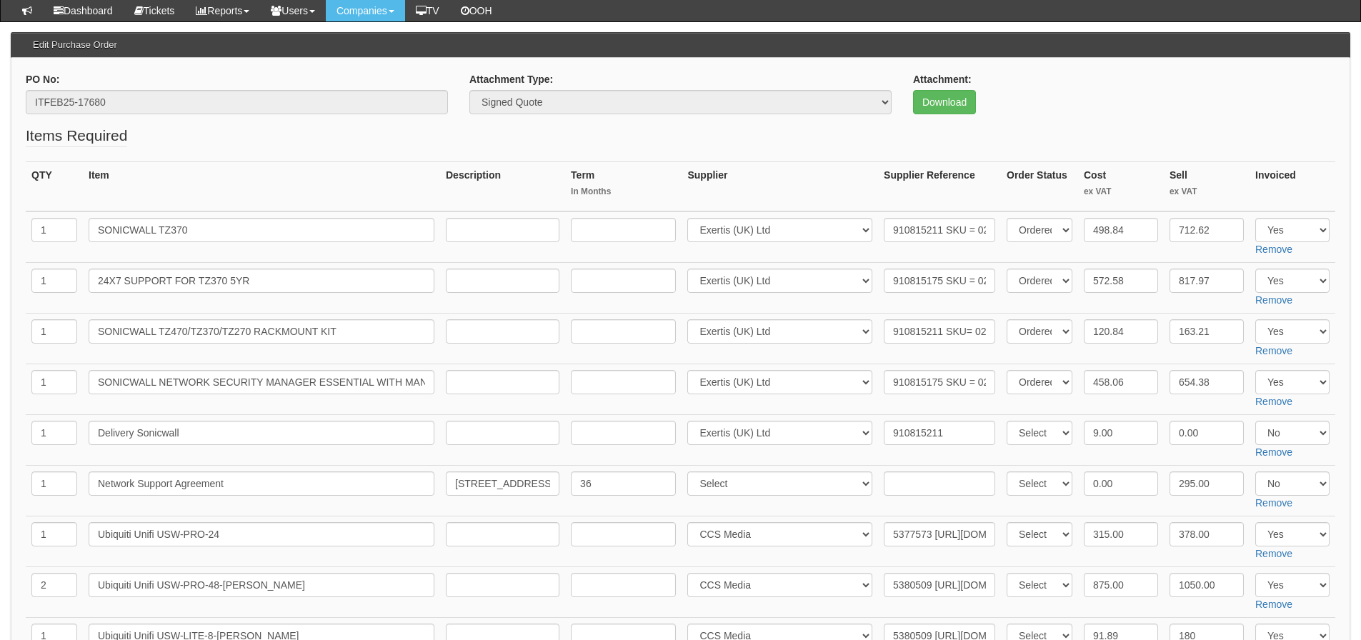
scroll to position [0, 0]
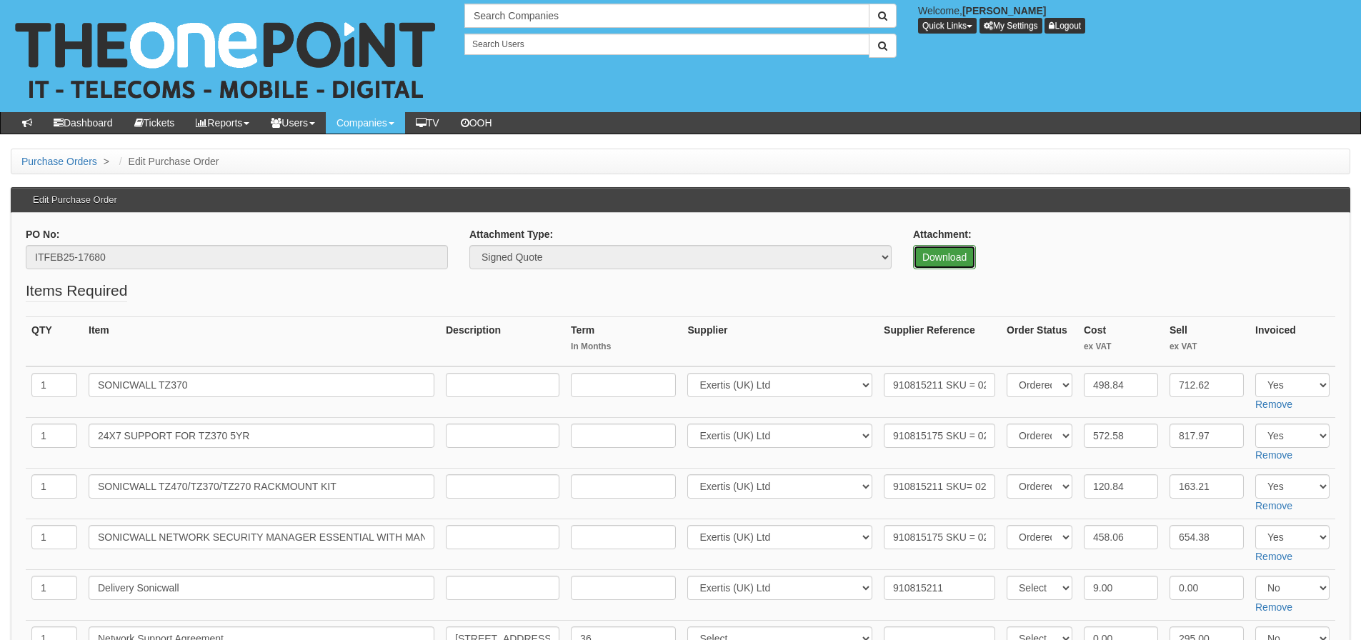
click at [936, 250] on link "Download" at bounding box center [944, 257] width 63 height 24
